Goal: Find specific page/section: Find specific page/section

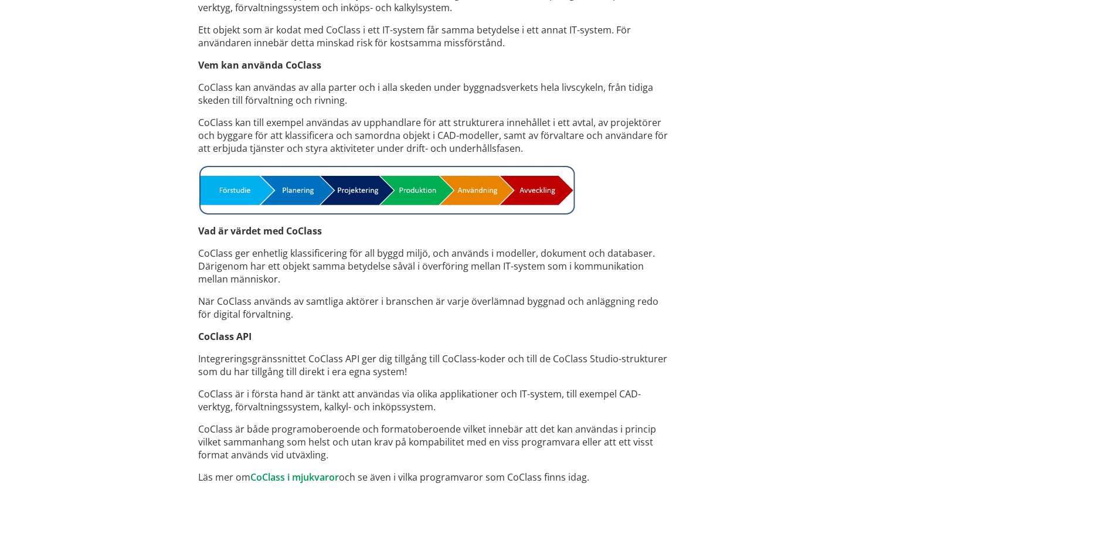
scroll to position [2, 0]
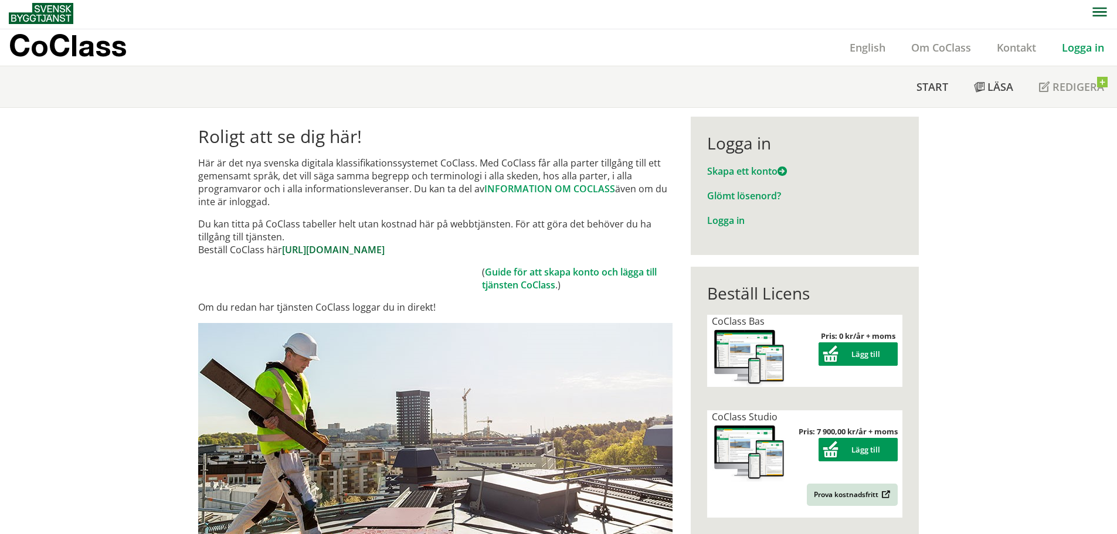
click at [383, 249] on link "[URL][DOMAIN_NAME]" at bounding box center [333, 249] width 103 height 13
click at [1082, 47] on link "Logga in" at bounding box center [1083, 47] width 68 height 14
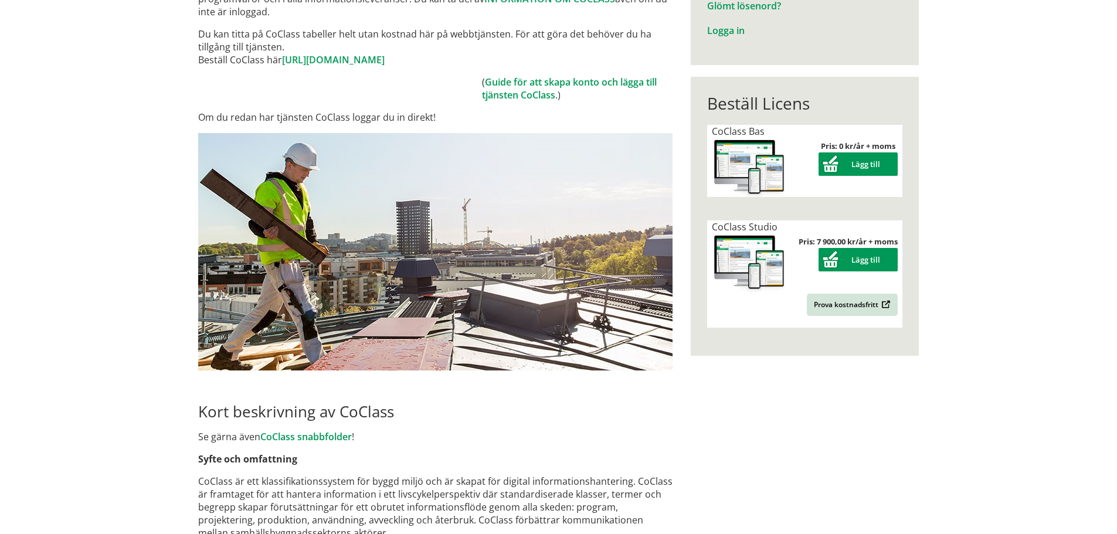
scroll to position [237, 0]
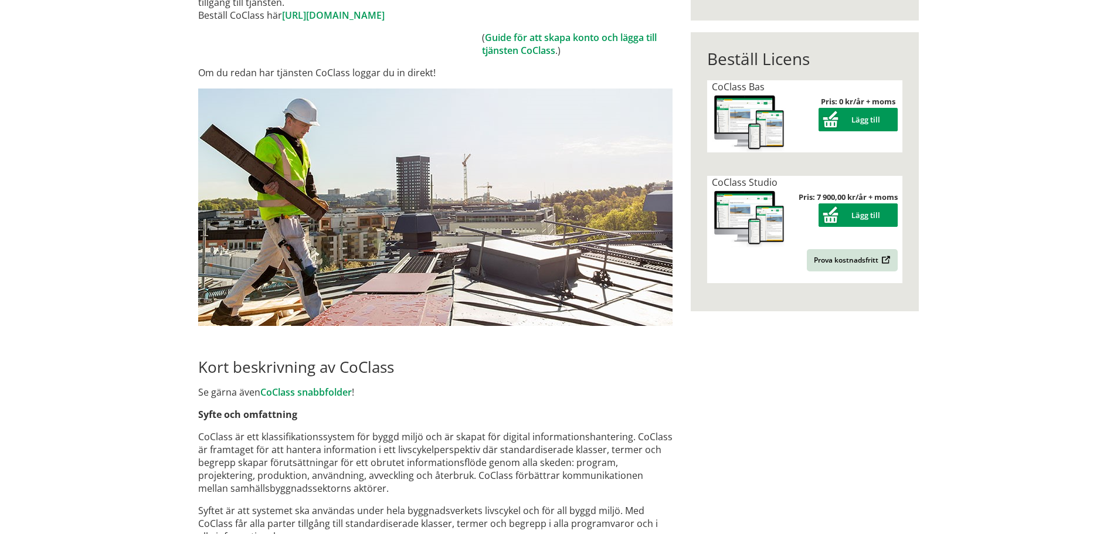
click at [412, 77] on p "Om du redan har tjänsten CoClass loggar du in direkt!" at bounding box center [435, 72] width 474 height 13
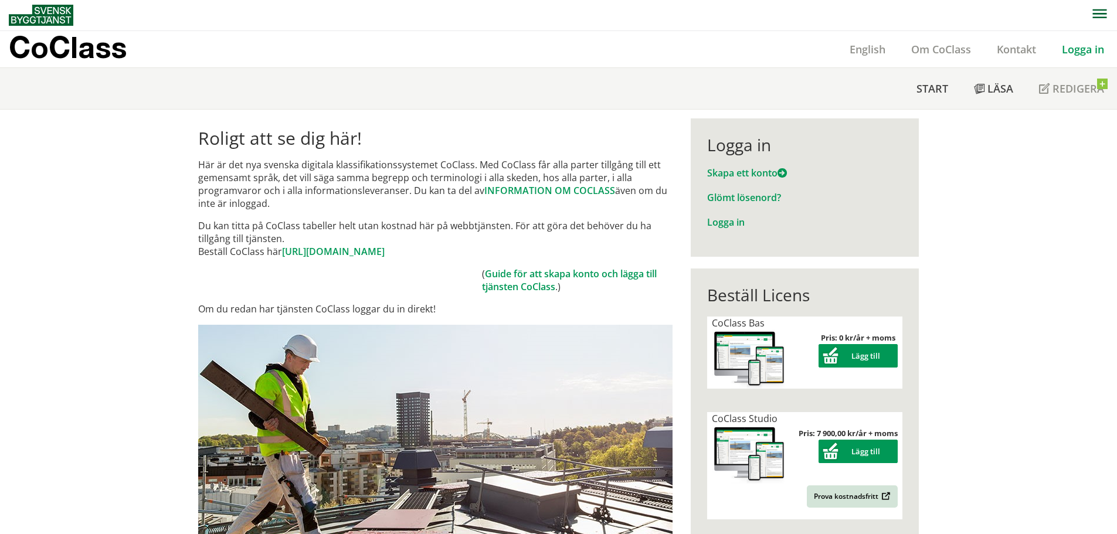
scroll to position [0, 0]
click at [1073, 46] on link "Logga in" at bounding box center [1083, 50] width 68 height 14
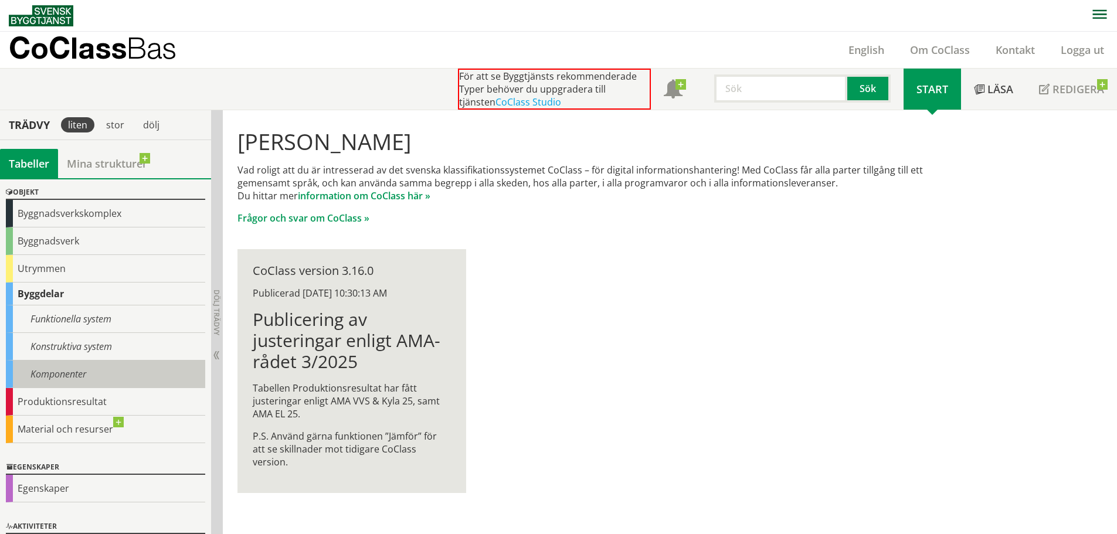
scroll to position [74, 0]
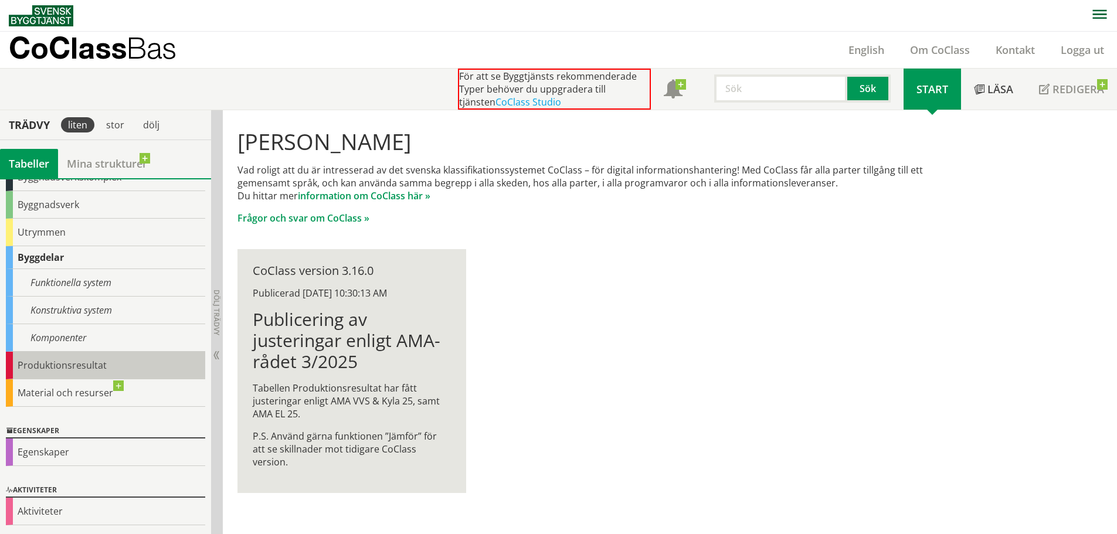
click at [51, 357] on div "Produktionsresultat" at bounding box center [105, 366] width 199 height 28
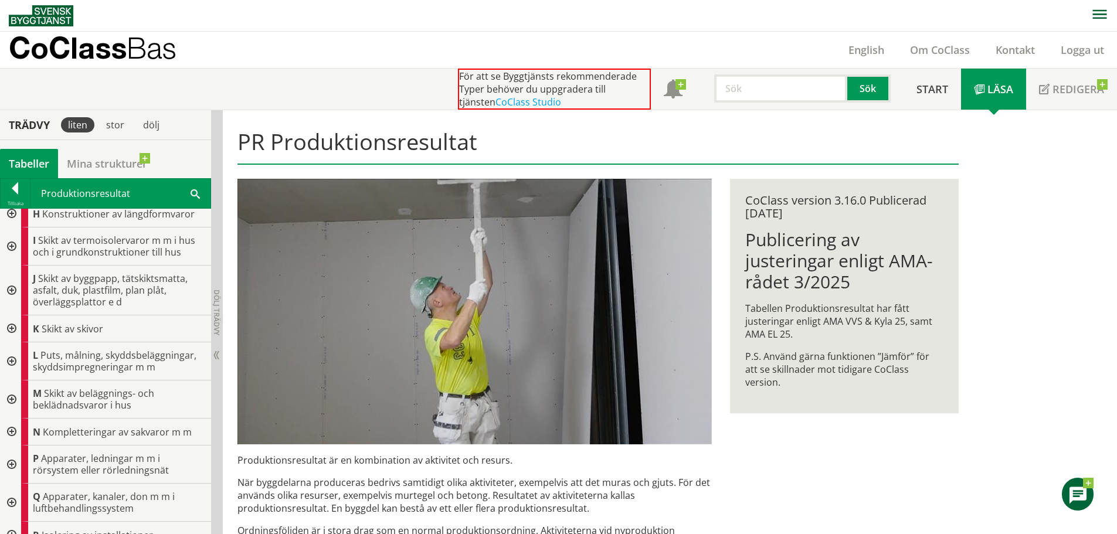
scroll to position [293, 0]
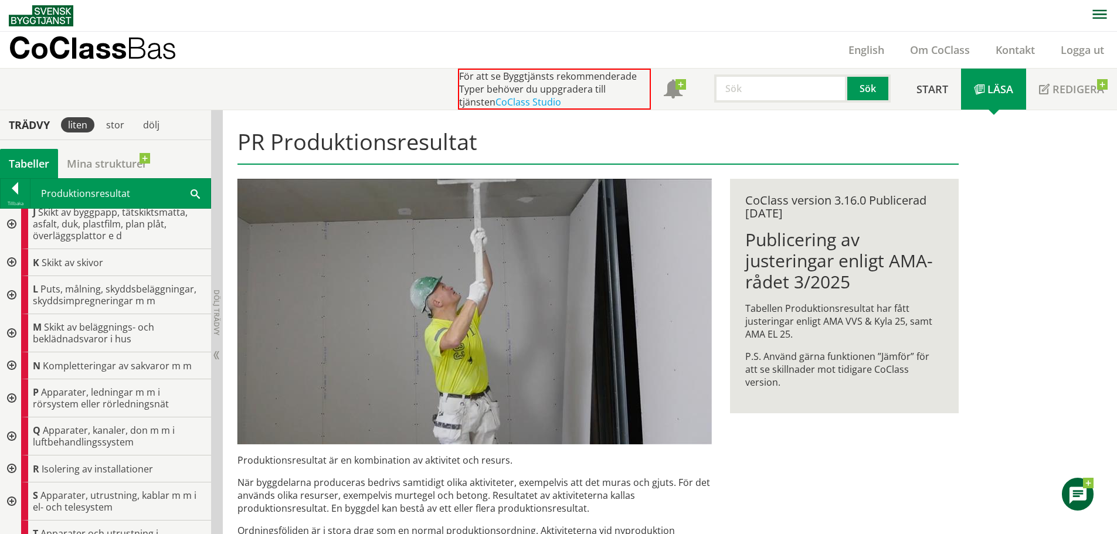
click at [11, 400] on div at bounding box center [10, 398] width 21 height 38
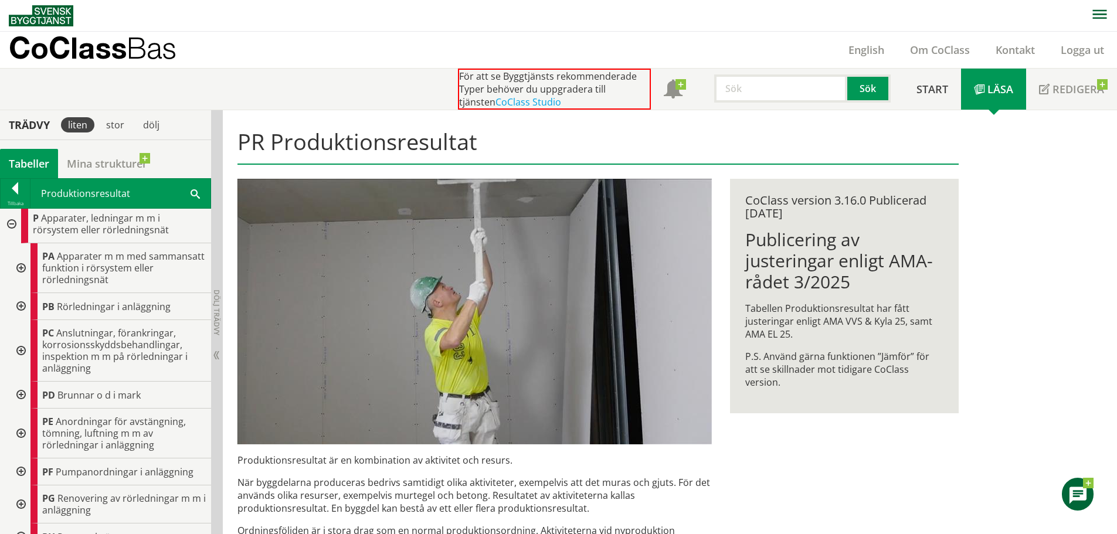
scroll to position [469, 0]
click at [21, 302] on div at bounding box center [19, 304] width 21 height 27
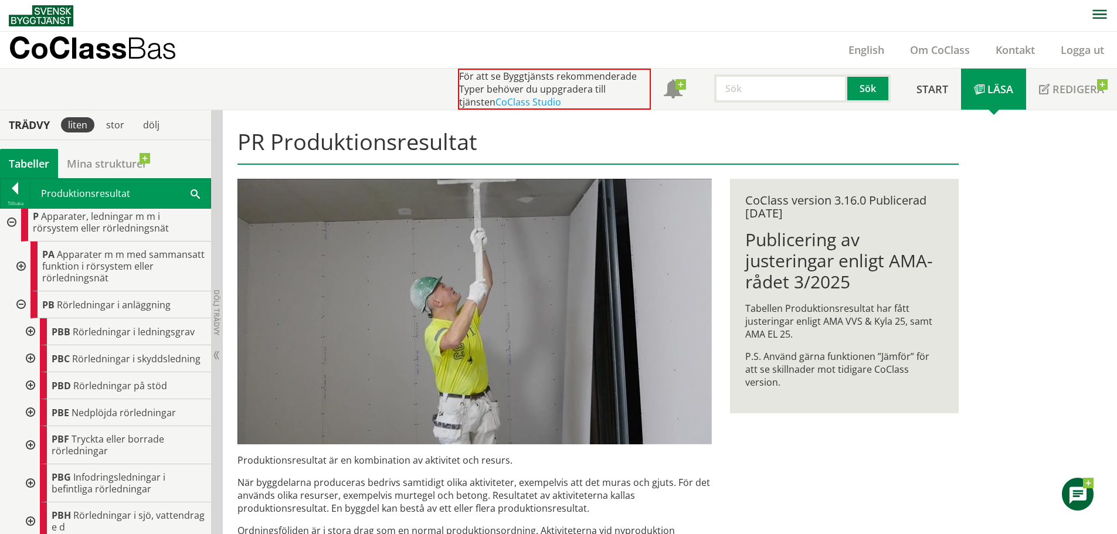
click at [30, 331] on div at bounding box center [29, 331] width 21 height 27
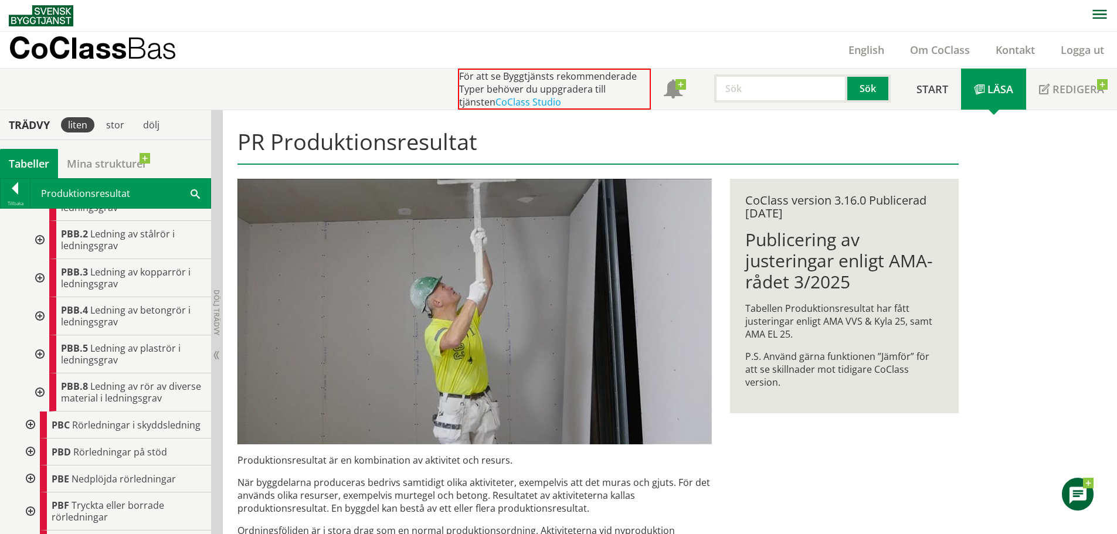
scroll to position [645, 0]
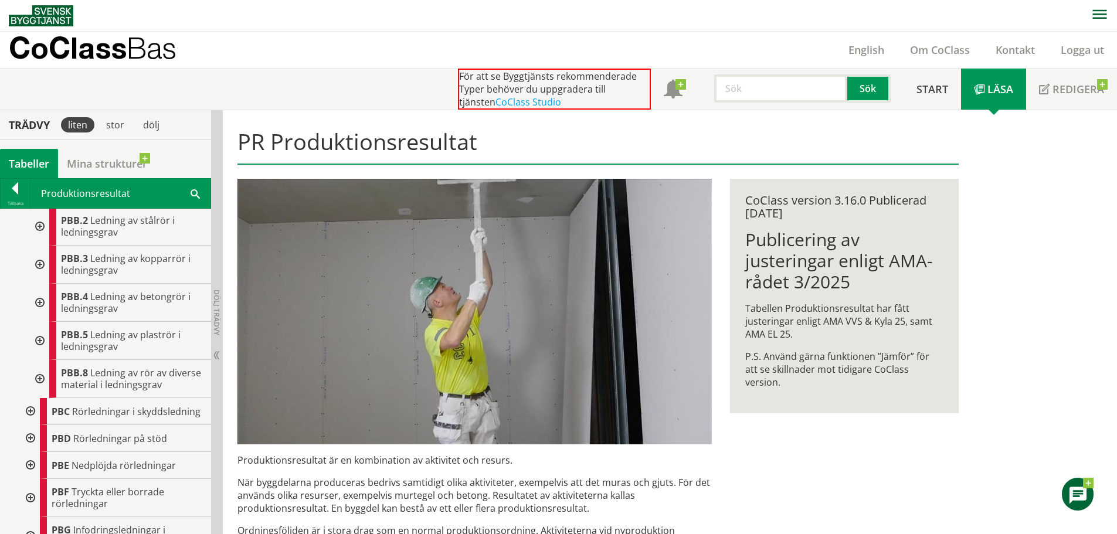
click at [40, 342] on div at bounding box center [38, 341] width 21 height 38
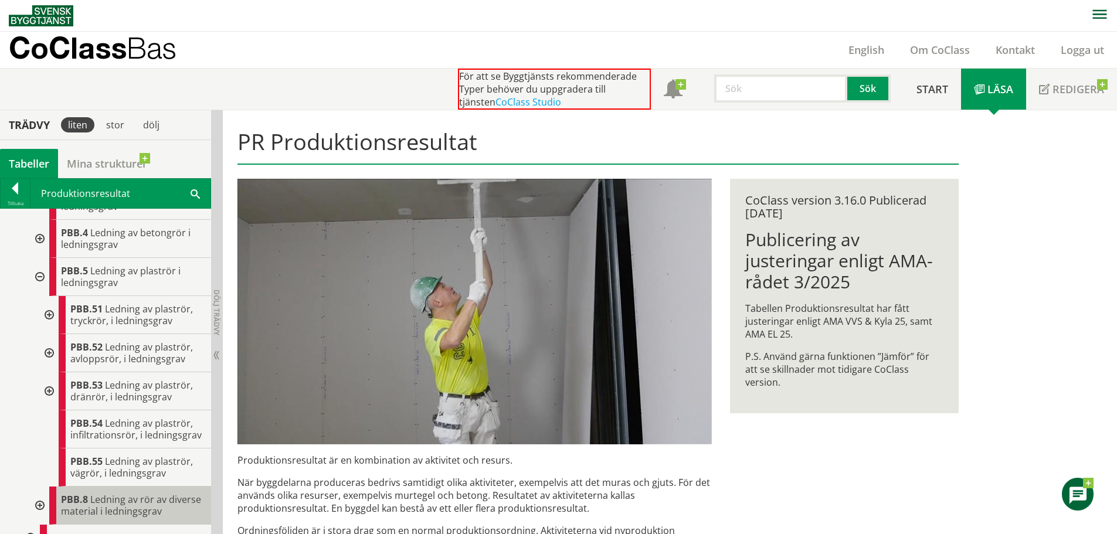
scroll to position [821, 0]
